Goal: Check status: Check status

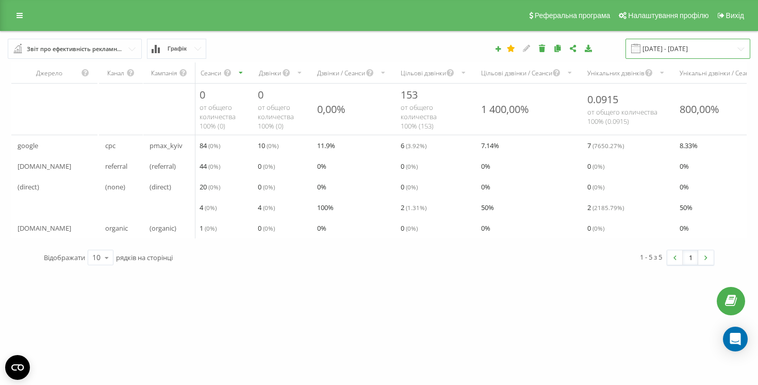
click at [660, 41] on input "[DATE] - [DATE]" at bounding box center [688, 49] width 125 height 20
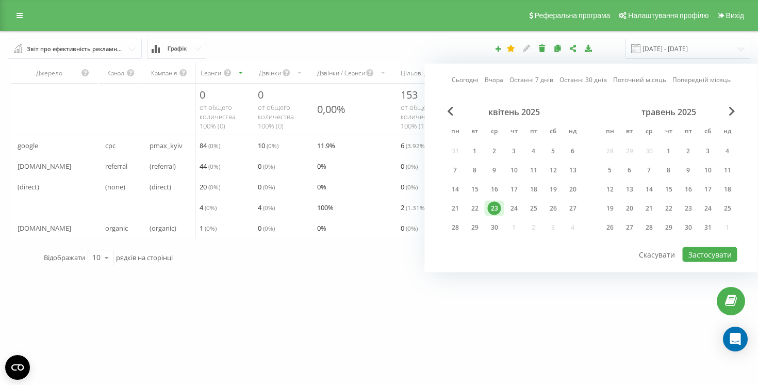
click at [502, 75] on link "Вчора" at bounding box center [494, 80] width 19 height 10
click at [717, 254] on button "Застосувати" at bounding box center [710, 254] width 55 height 15
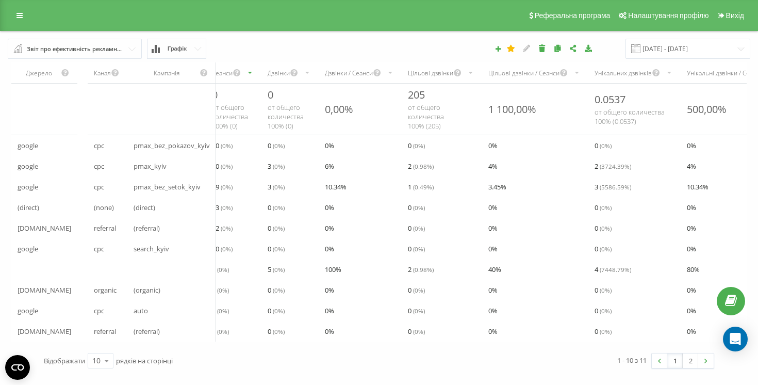
click at [609, 78] on div "Унікальних дзвінків" at bounding box center [635, 72] width 92 height 21
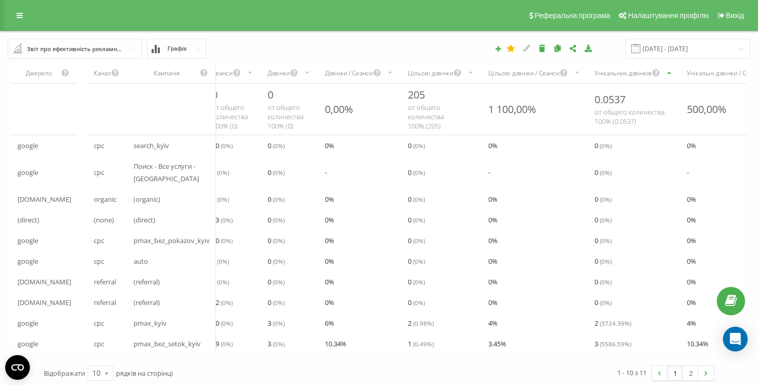
click at [612, 77] on div "Унікальних дзвінків" at bounding box center [623, 73] width 57 height 9
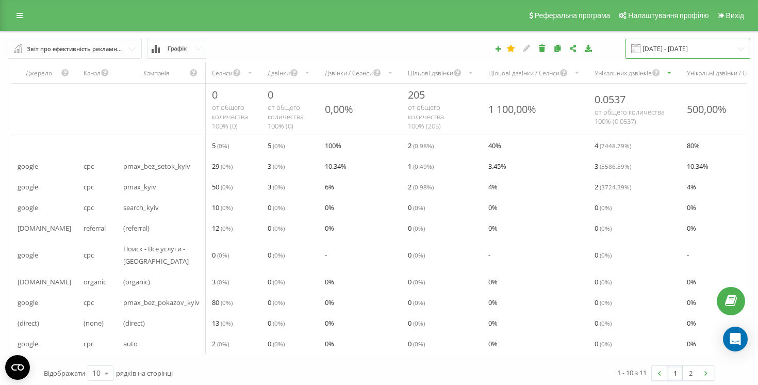
click at [673, 48] on input "[DATE] - [DATE]" at bounding box center [688, 49] width 125 height 20
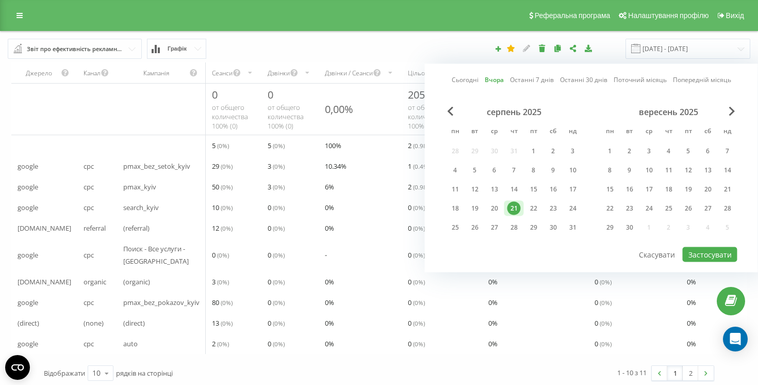
click at [466, 82] on link "Сьогодні" at bounding box center [465, 80] width 27 height 10
click at [695, 258] on button "Застосувати" at bounding box center [710, 254] width 55 height 15
type input "[DATE] - [DATE]"
